Goal: Task Accomplishment & Management: Manage account settings

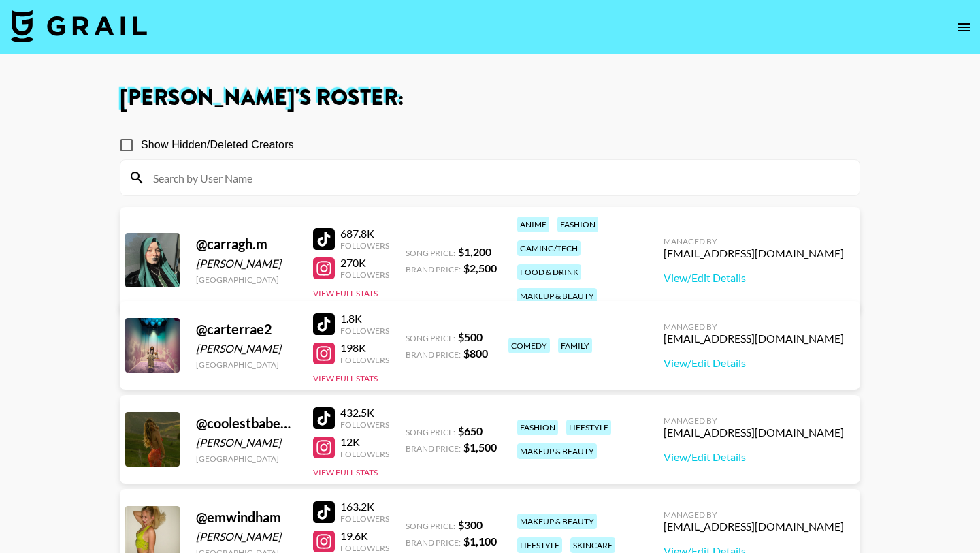
scroll to position [334, 0]
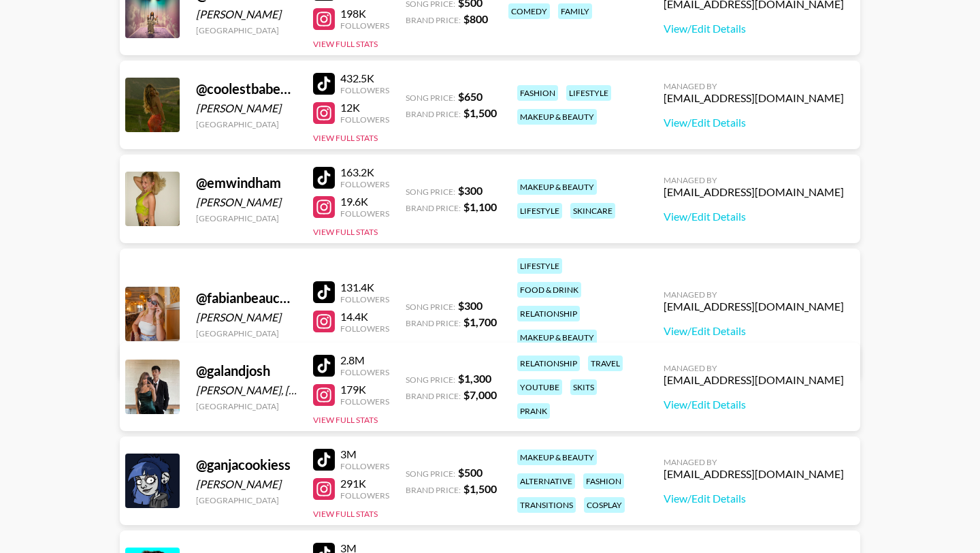
click at [327, 80] on div at bounding box center [324, 84] width 22 height 22
click at [325, 86] on div at bounding box center [324, 84] width 22 height 22
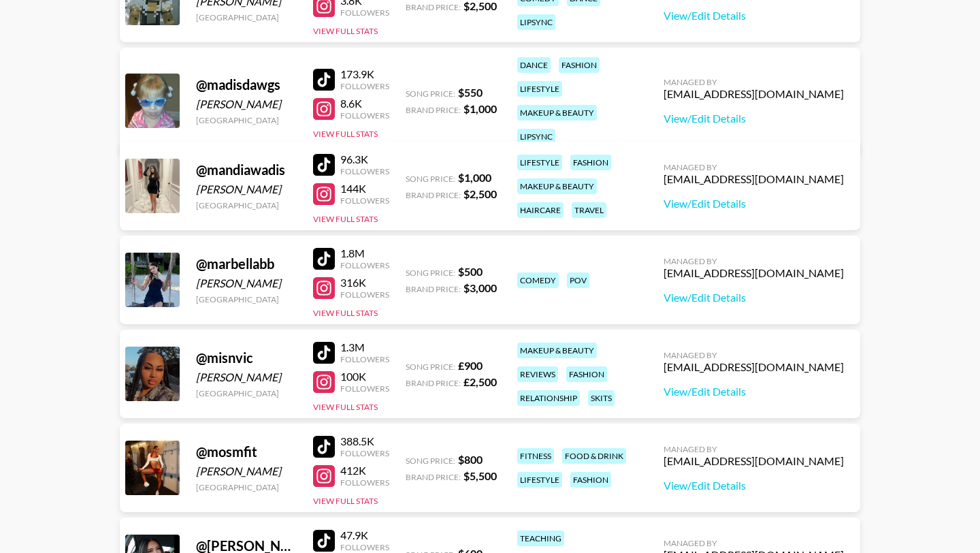
scroll to position [922, 0]
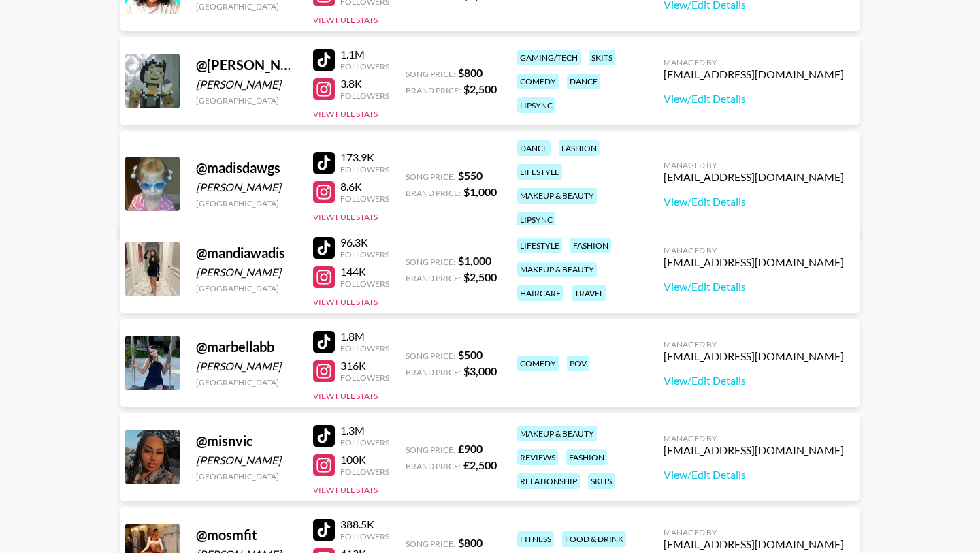
click at [324, 243] on div at bounding box center [324, 248] width 22 height 22
click at [319, 158] on div at bounding box center [324, 163] width 22 height 22
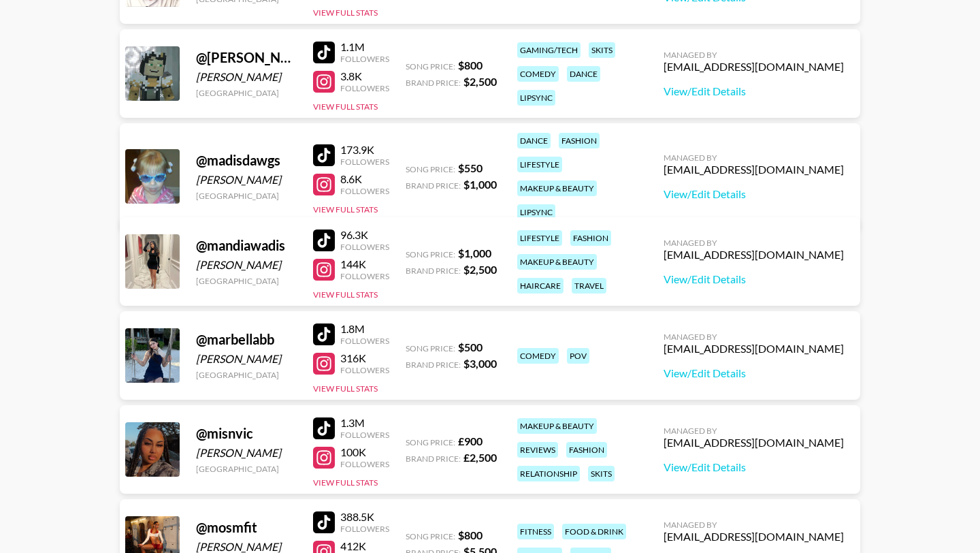
scroll to position [930, 0]
click at [321, 239] on div at bounding box center [324, 240] width 22 height 22
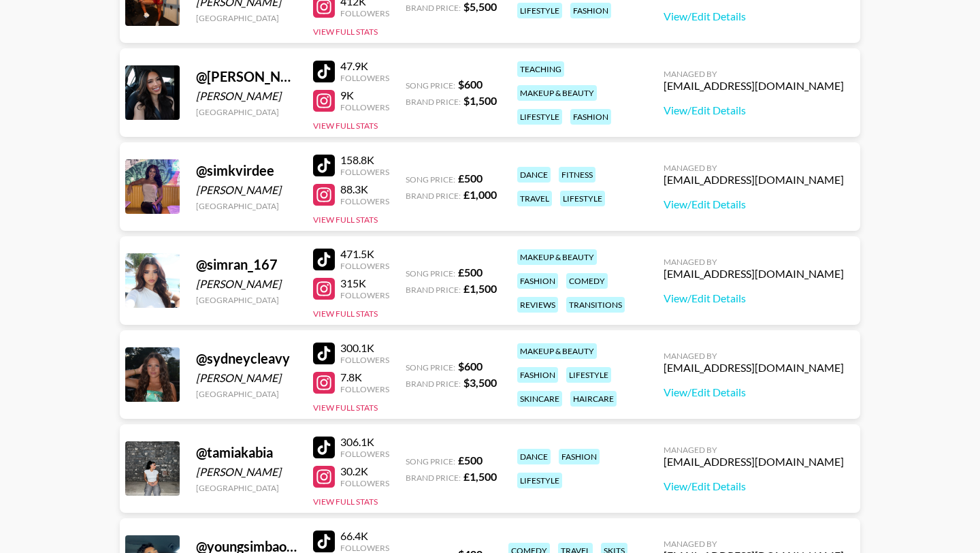
scroll to position [1516, 0]
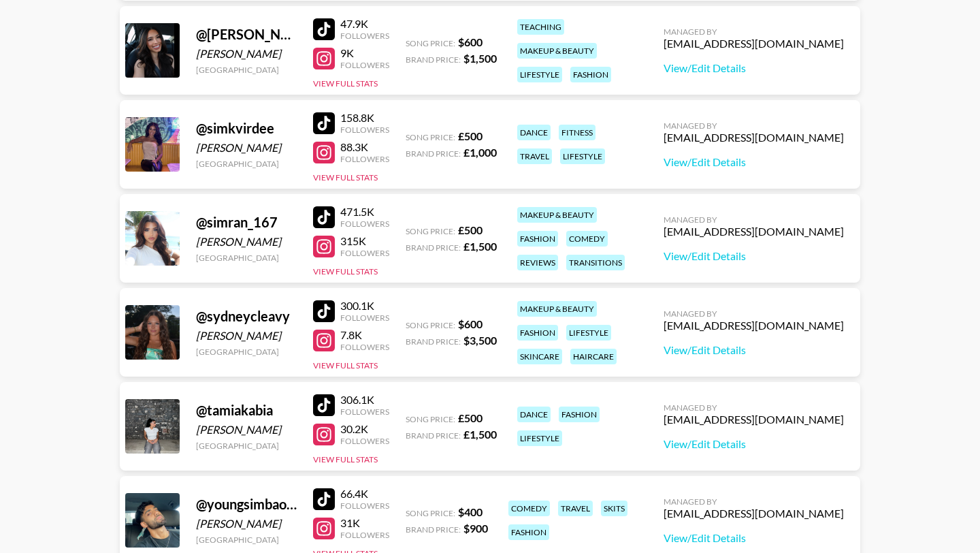
click at [329, 311] on div at bounding box center [324, 311] width 22 height 22
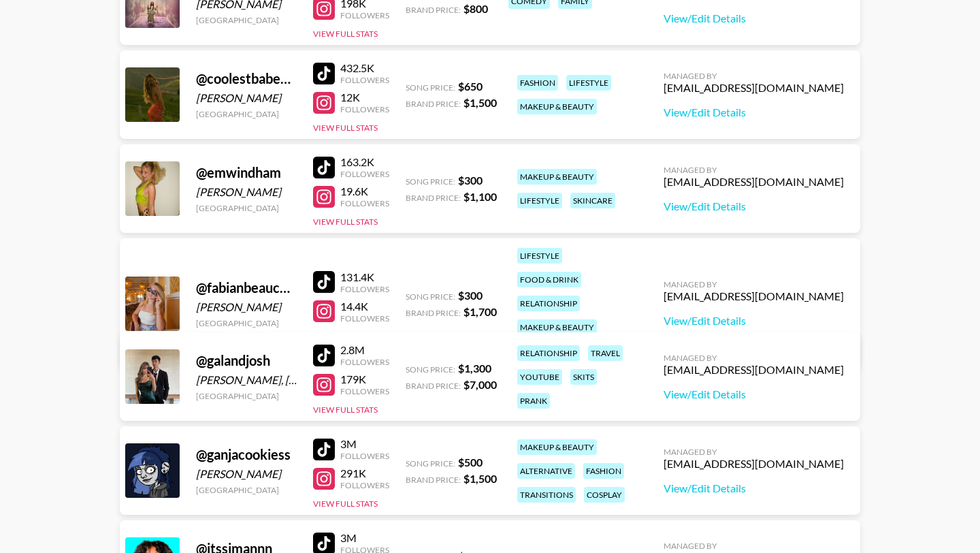
scroll to position [343, 0]
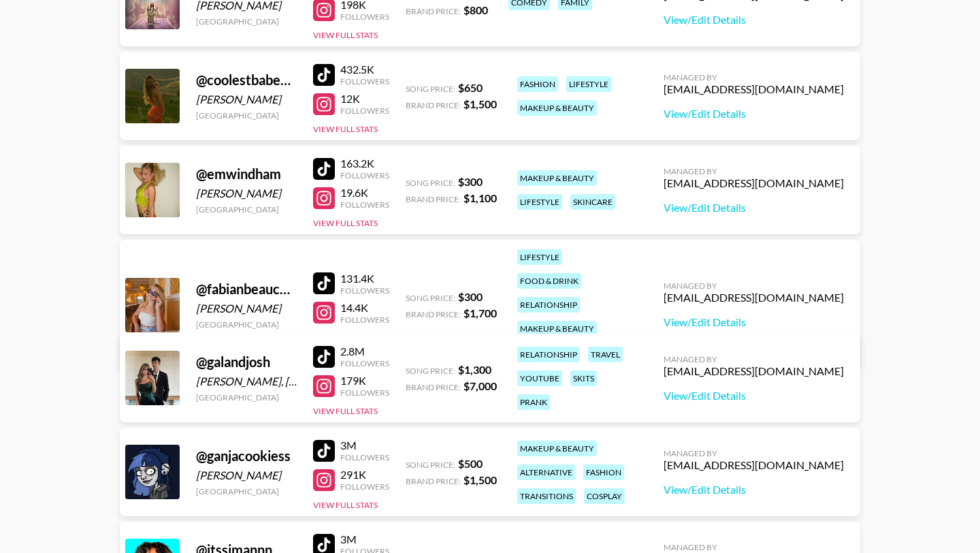
click at [332, 272] on div at bounding box center [324, 283] width 22 height 22
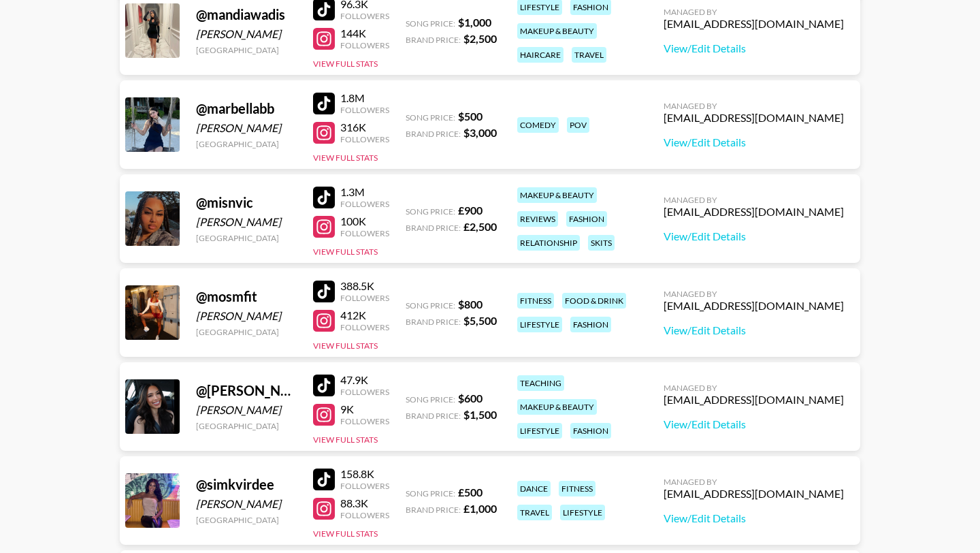
scroll to position [1261, 0]
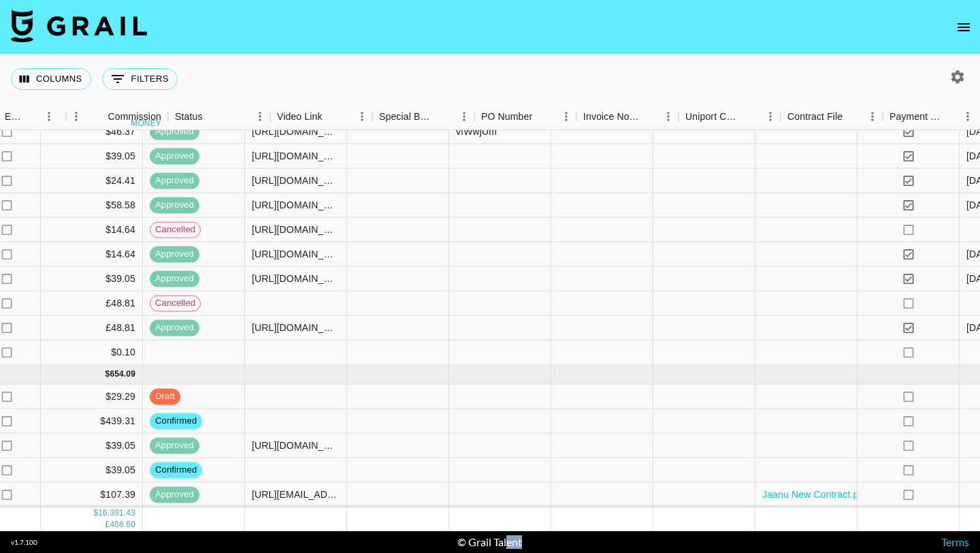
scroll to position [5138, 1052]
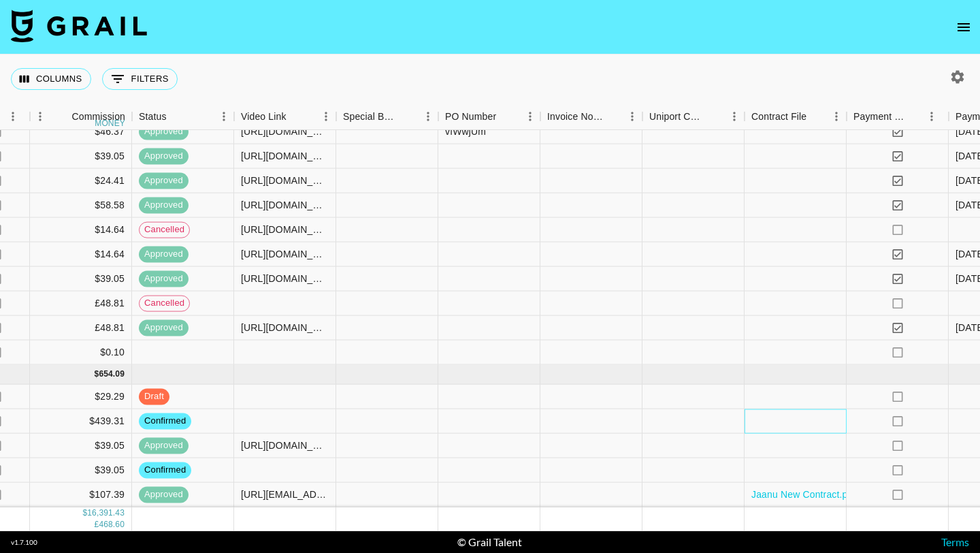
click at [762, 413] on div at bounding box center [796, 421] width 102 height 25
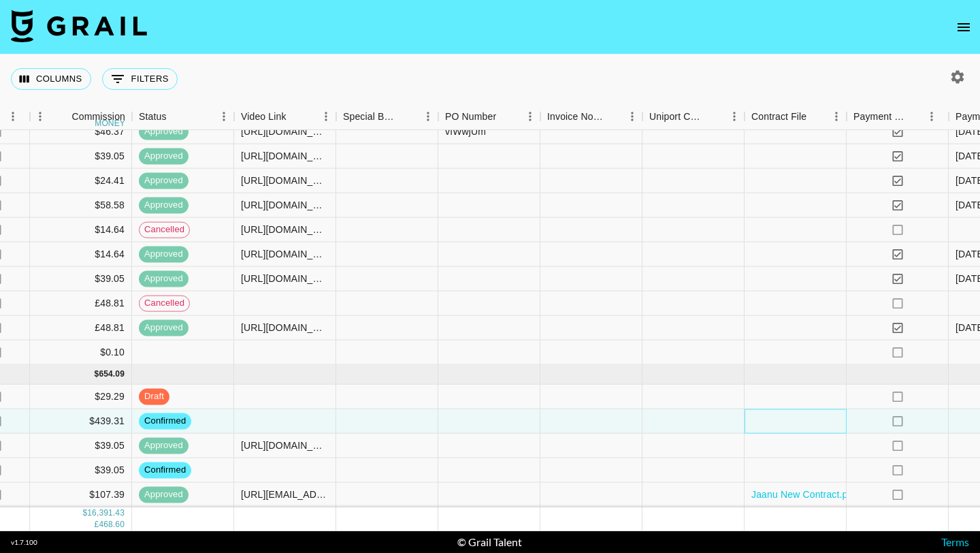
click at [762, 413] on div at bounding box center [796, 421] width 102 height 25
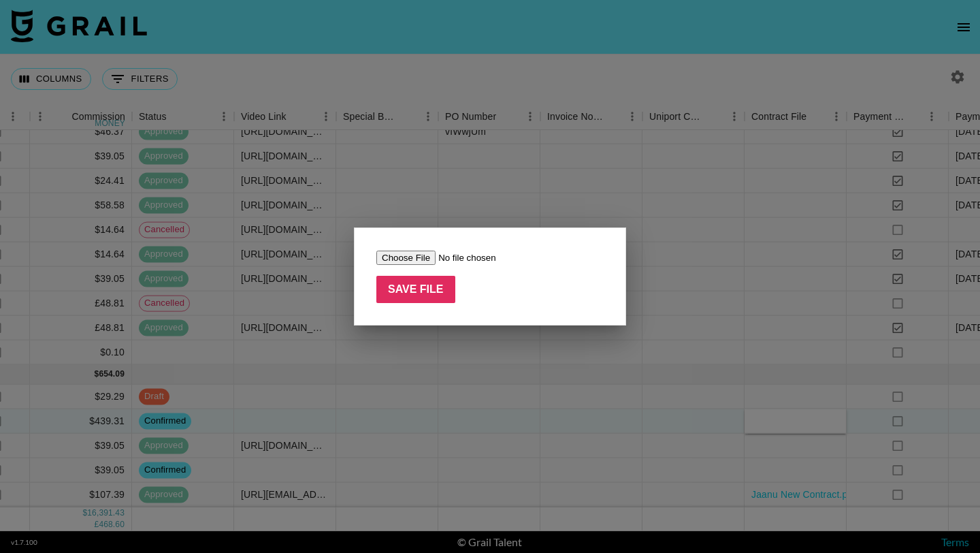
click at [401, 259] on input "file" at bounding box center [462, 258] width 172 height 14
type input "C:\fakepath\sydneycleavy x YAP FREELY Signed.pdf"
click at [413, 291] on input "Save File" at bounding box center [415, 289] width 79 height 27
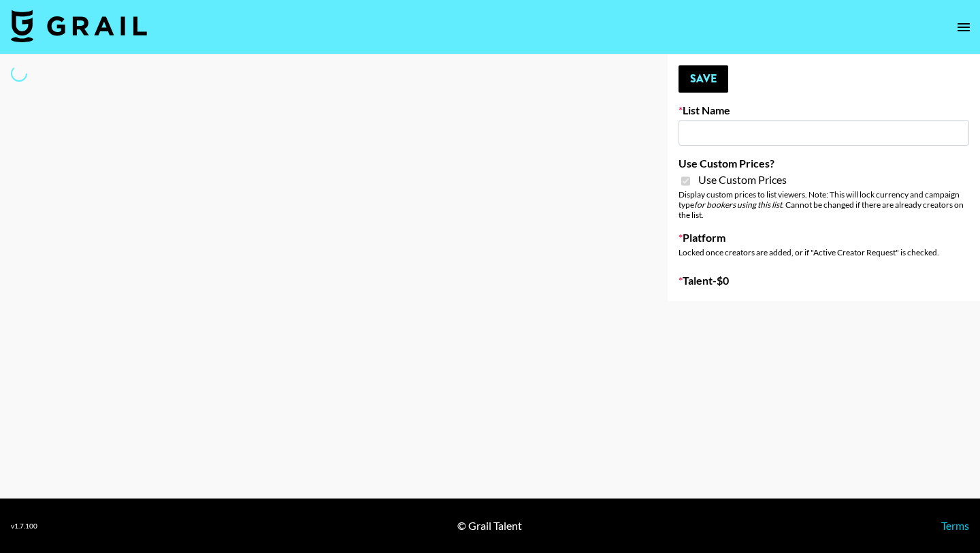
type input "House of Fab (9th Sept)"
checkbox input "true"
select select "Brand"
type input "Super Power ([DATE])"
checkbox input "true"
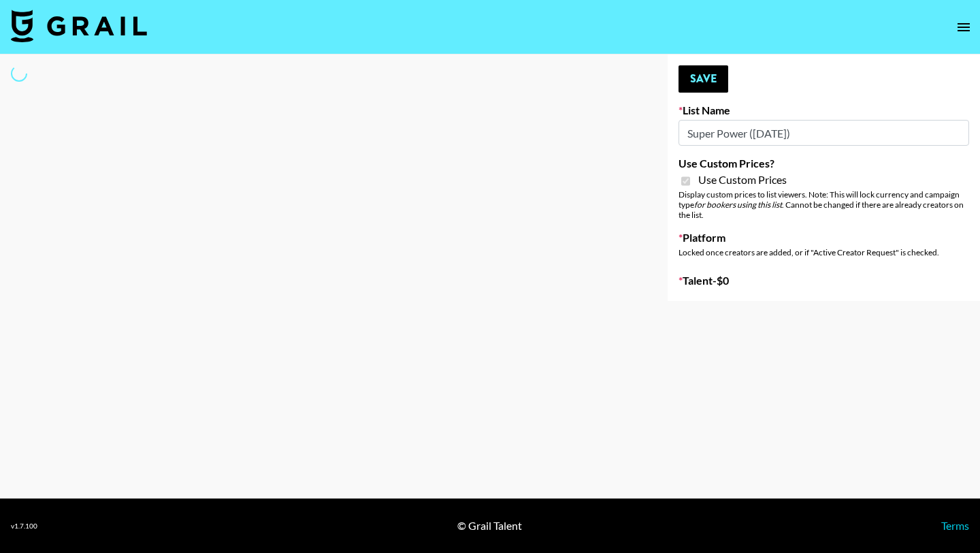
select select "Brand"
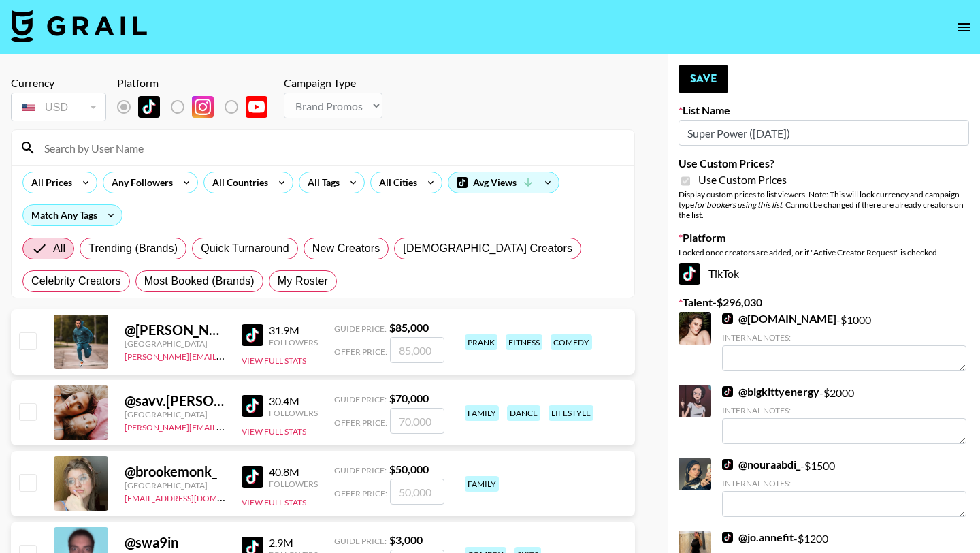
click at [282, 155] on input at bounding box center [331, 148] width 590 height 22
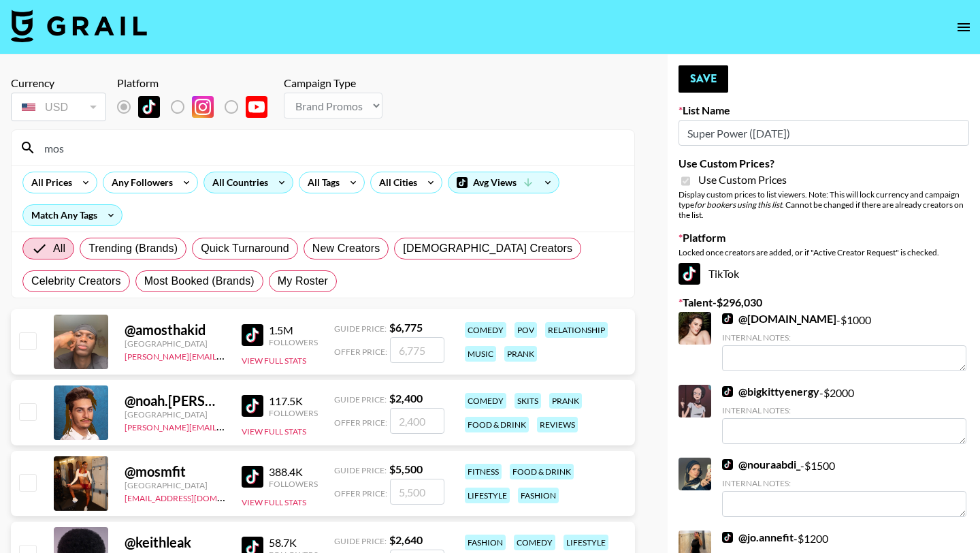
type input "[DEMOGRAPHIC_DATA]"
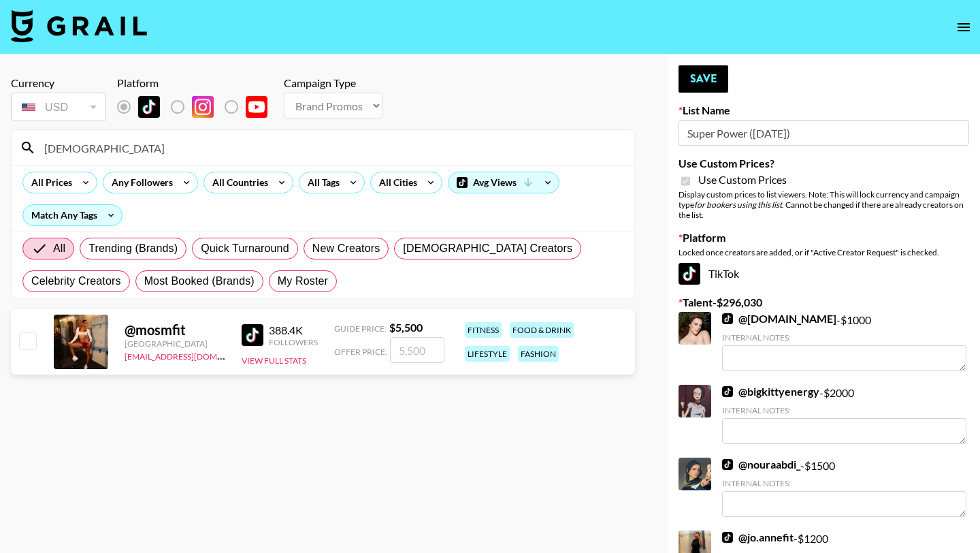
click at [397, 353] on input "number" at bounding box center [417, 350] width 54 height 26
type input "8"
checkbox input "true"
type input "8500"
click at [719, 82] on button "Save" at bounding box center [704, 78] width 50 height 27
